Goal: Find specific page/section: Find specific page/section

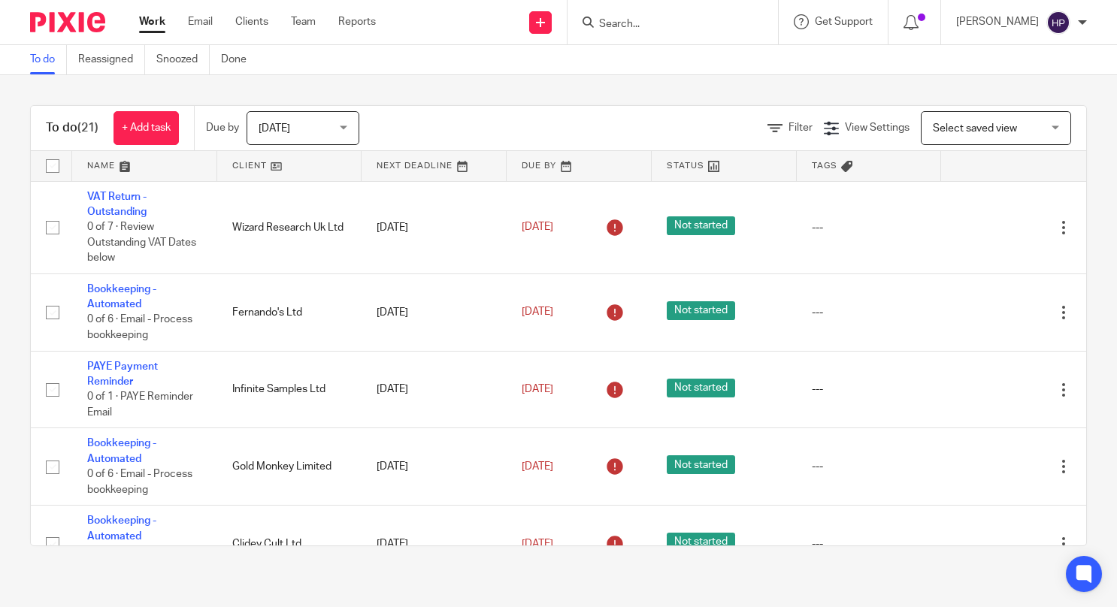
click at [669, 20] on input "Search" at bounding box center [665, 25] width 135 height 14
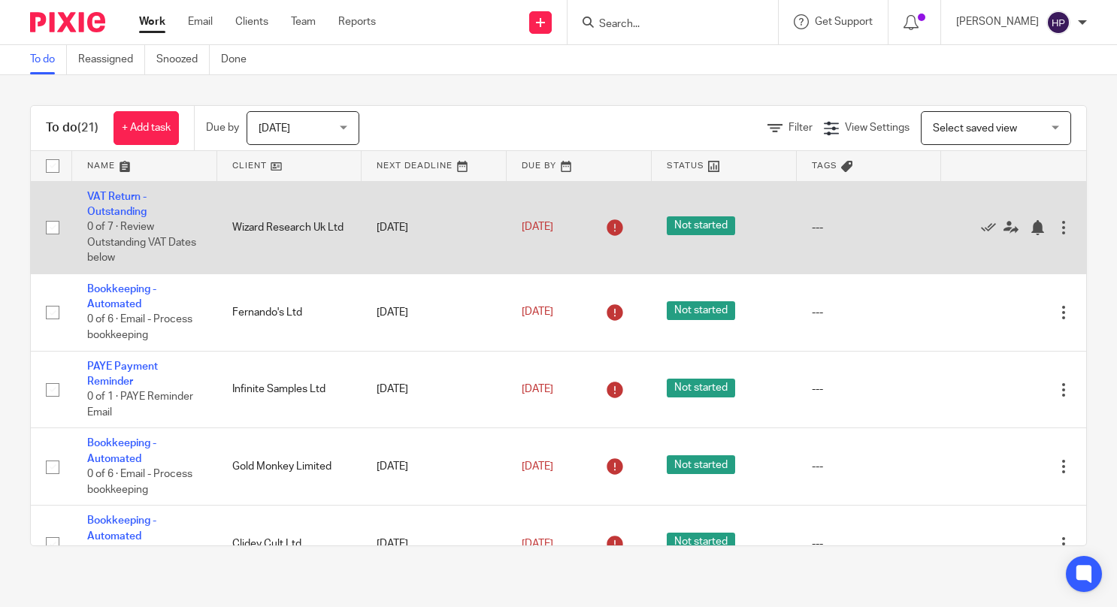
click at [1056, 232] on div at bounding box center [1063, 227] width 15 height 15
click at [981, 223] on icon at bounding box center [988, 227] width 15 height 15
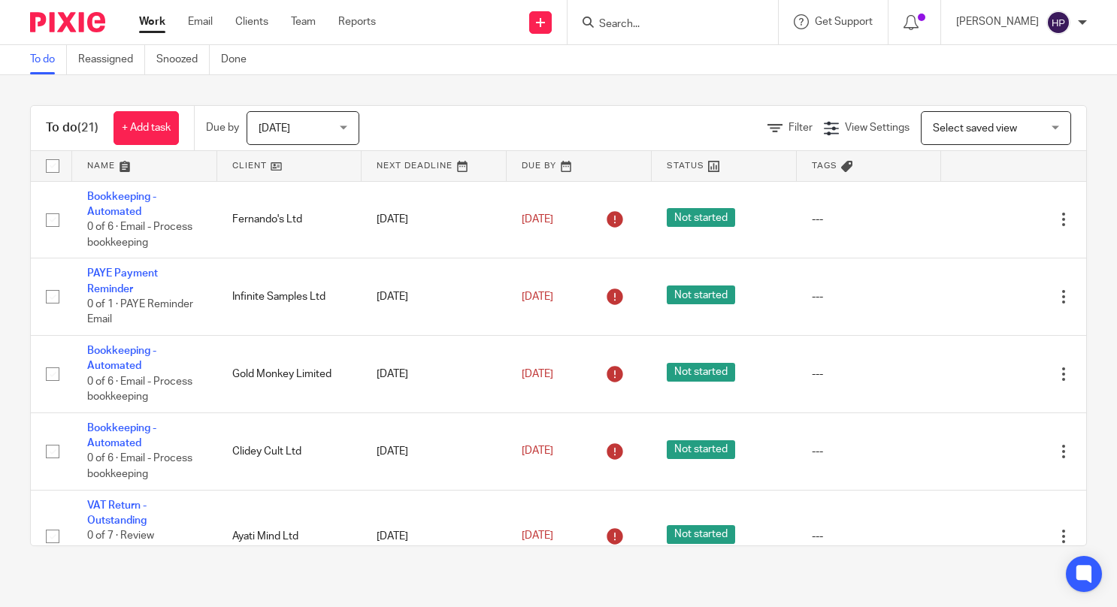
click at [704, 23] on input "Search" at bounding box center [665, 25] width 135 height 14
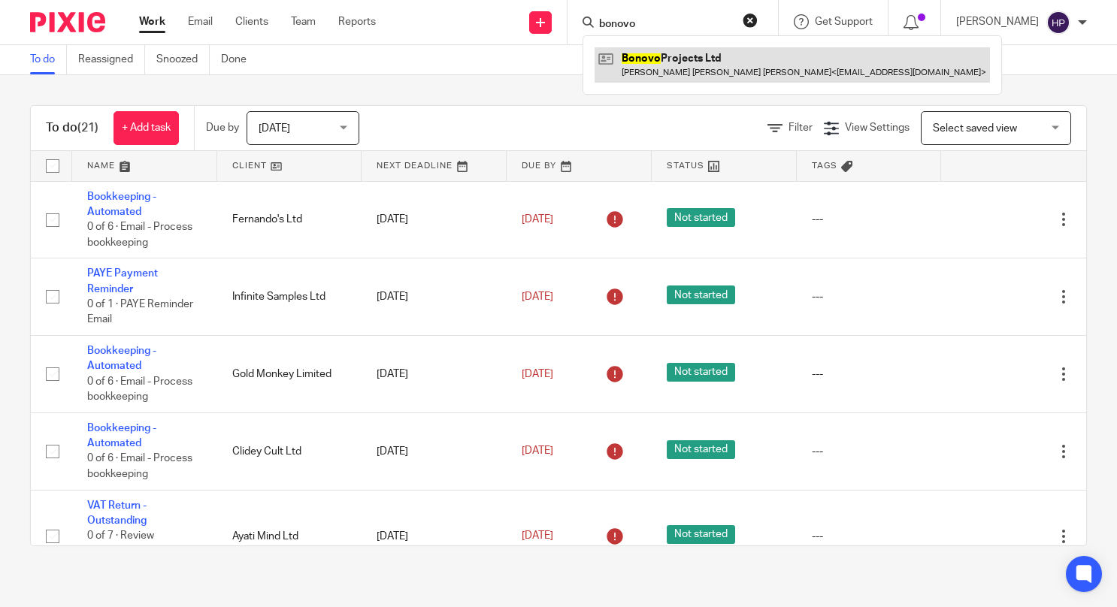
type input "bonovo"
click at [711, 65] on link at bounding box center [792, 64] width 395 height 35
